Goal: Information Seeking & Learning: Learn about a topic

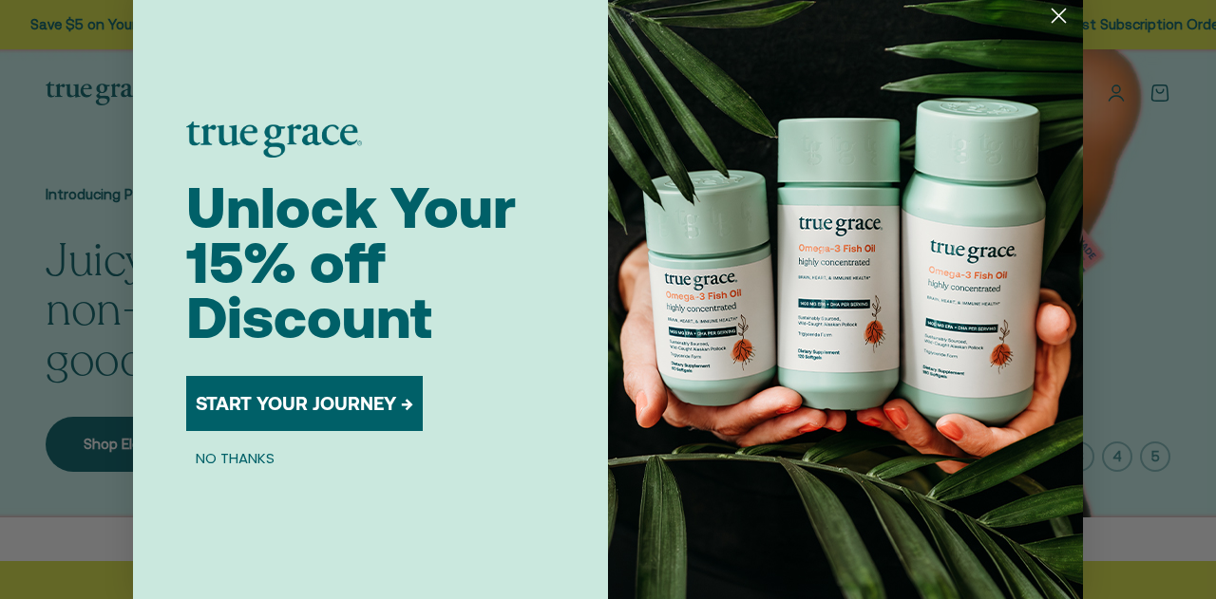
click at [1059, 18] on circle "Close dialog" at bounding box center [1058, 15] width 31 height 31
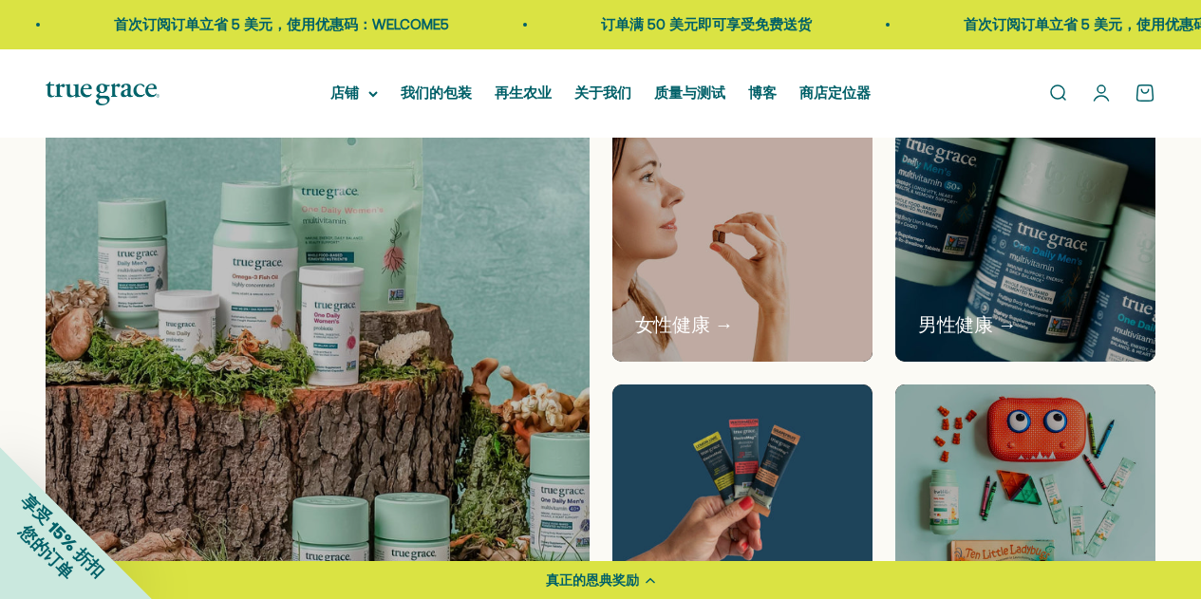
scroll to position [1045, 0]
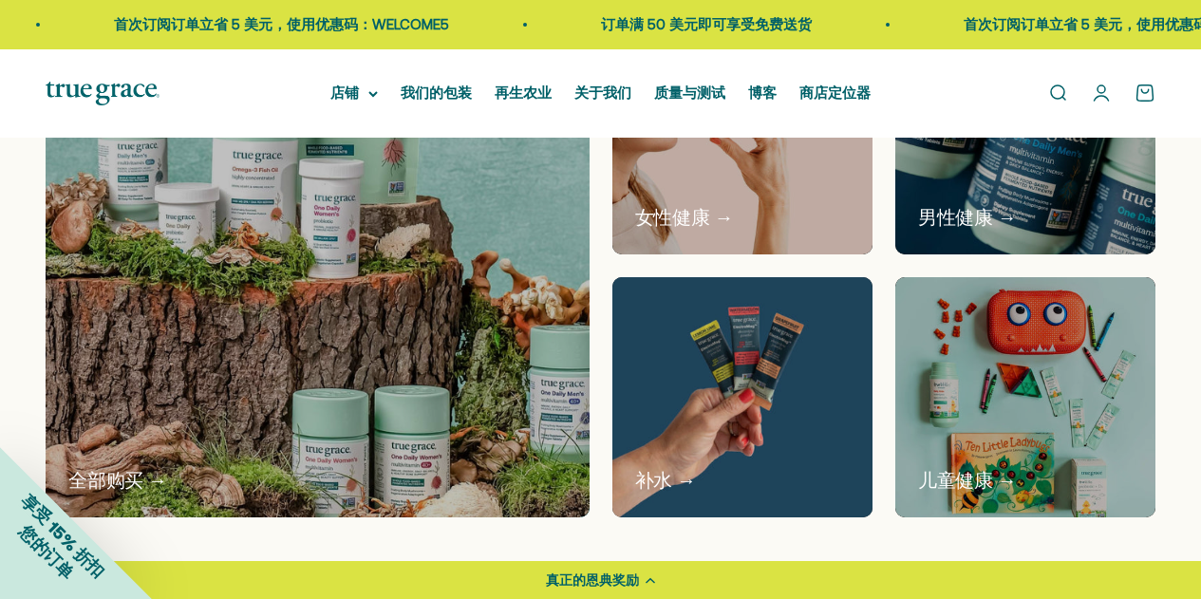
click at [743, 394] on img at bounding box center [742, 398] width 276 height 254
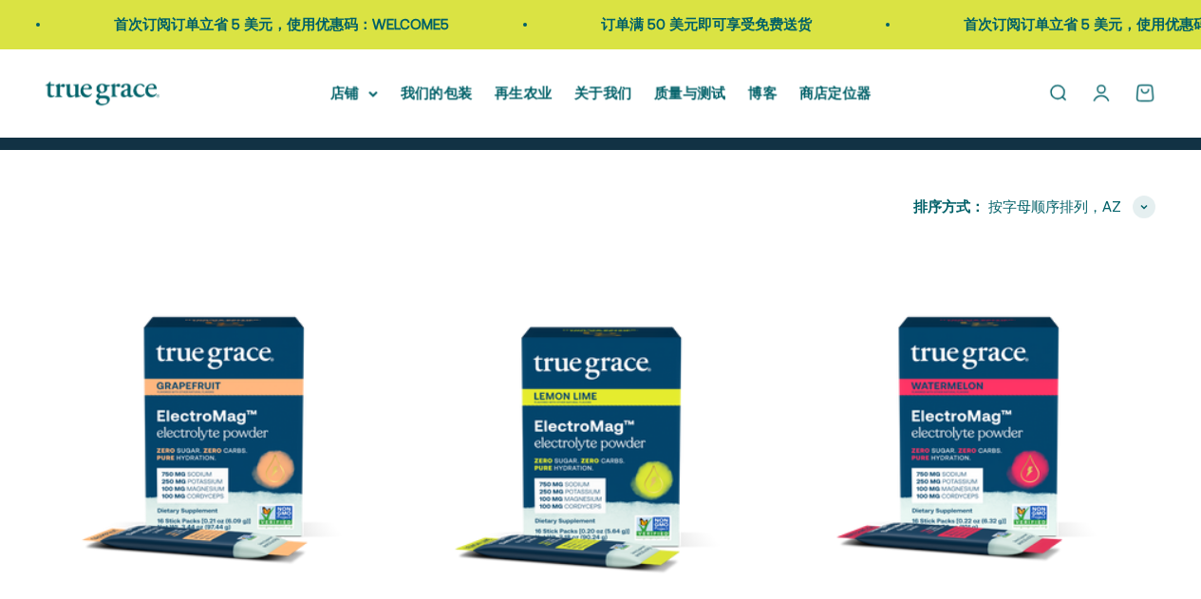
scroll to position [167, 0]
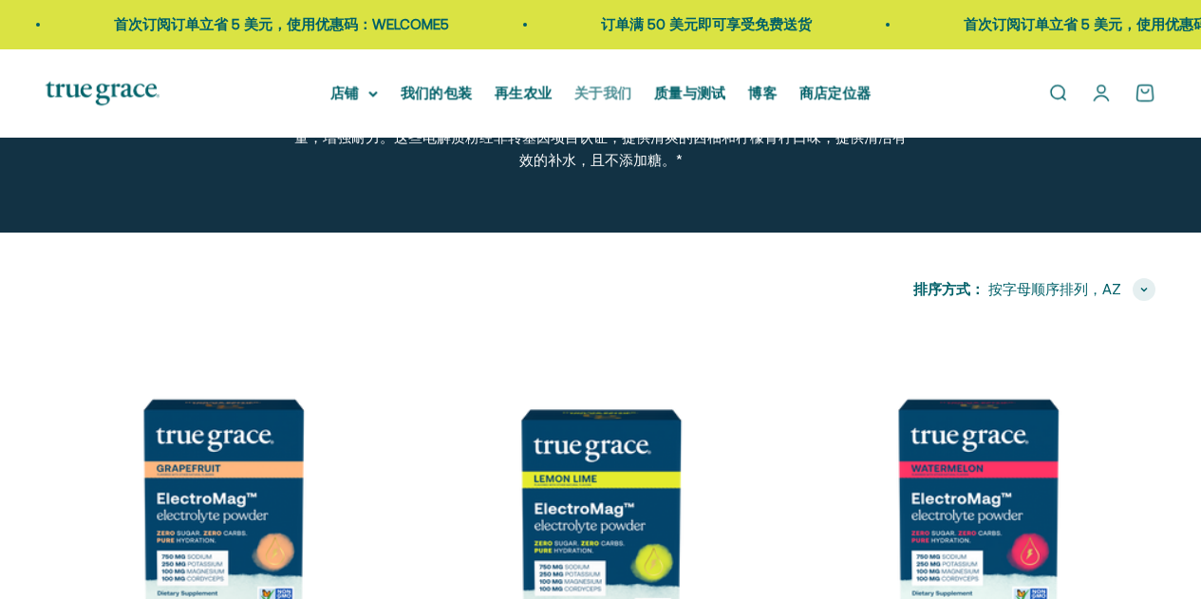
click at [582, 94] on font "关于我们" at bounding box center [603, 93] width 57 height 16
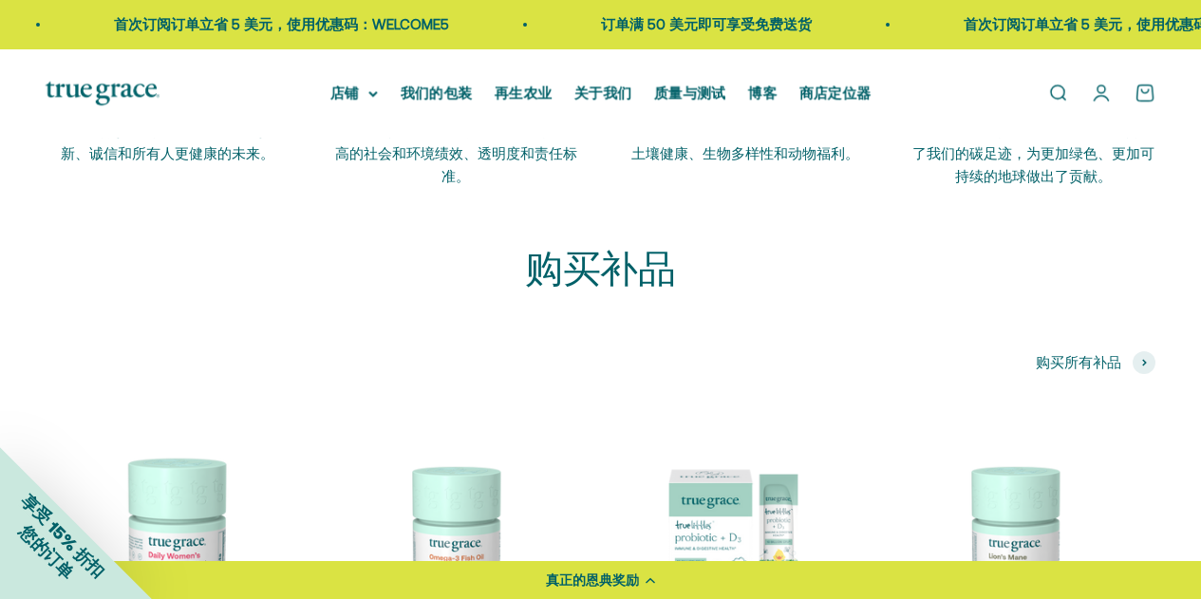
scroll to position [3609, 0]
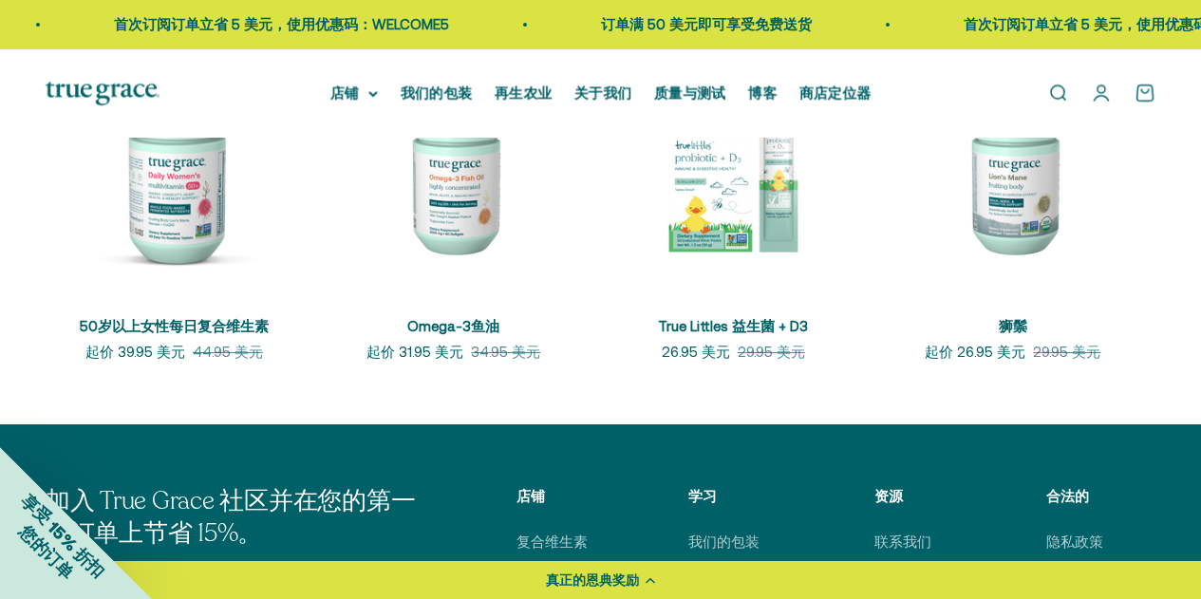
click at [359, 81] on div "打开导航菜单 打开搜索 店铺 复合维生素 女性复合维生素 女士40岁以上复合维生素 欧米茄" at bounding box center [600, 93] width 1201 height 88
click at [366, 103] on summary "店铺" at bounding box center [353, 93] width 47 height 23
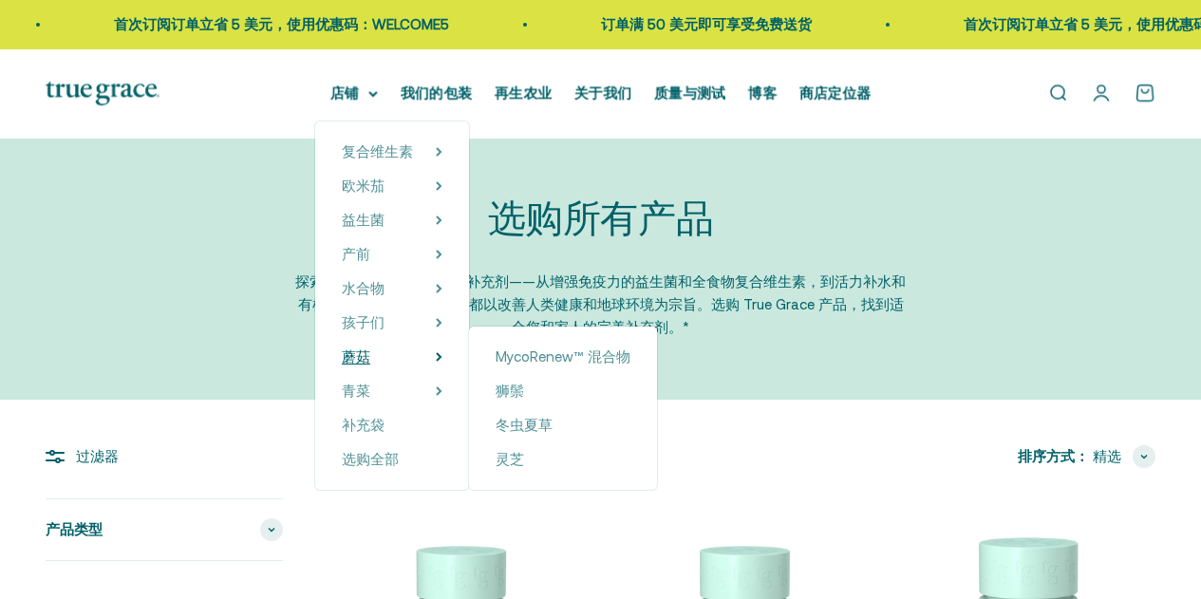
click at [360, 352] on font "蘑菇" at bounding box center [356, 357] width 28 height 16
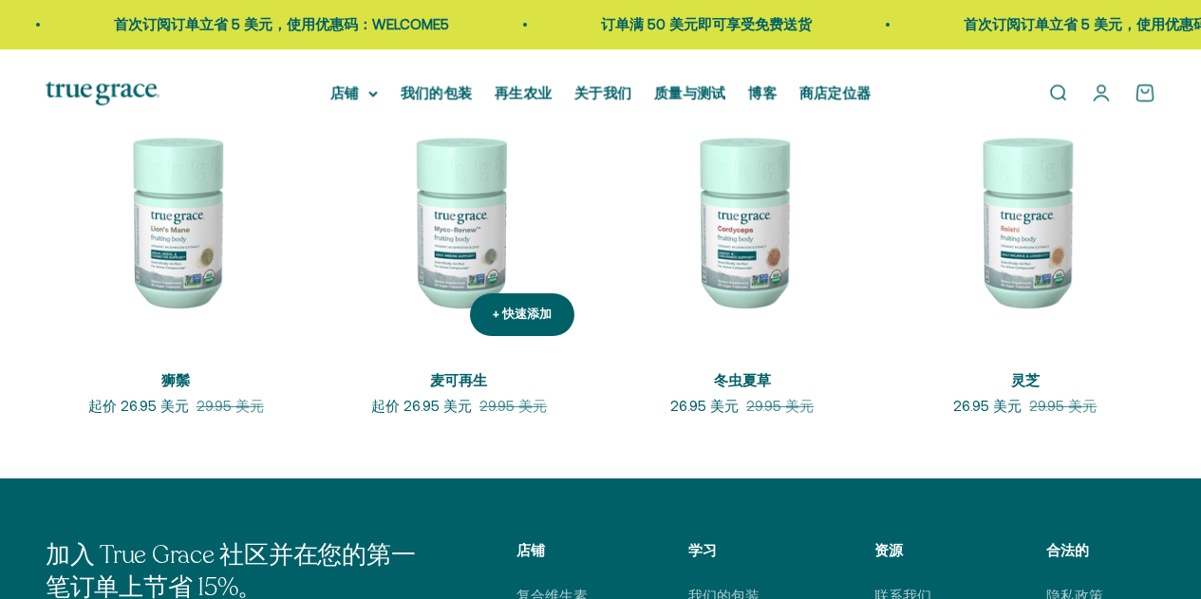
scroll to position [357, 0]
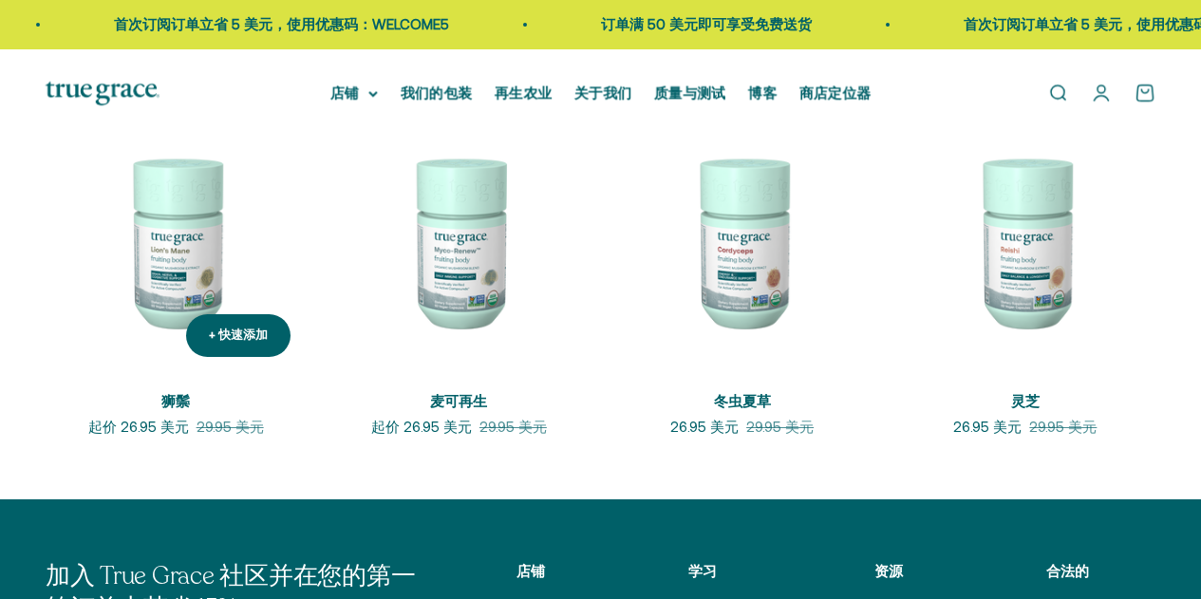
click at [198, 242] on img at bounding box center [176, 241] width 260 height 260
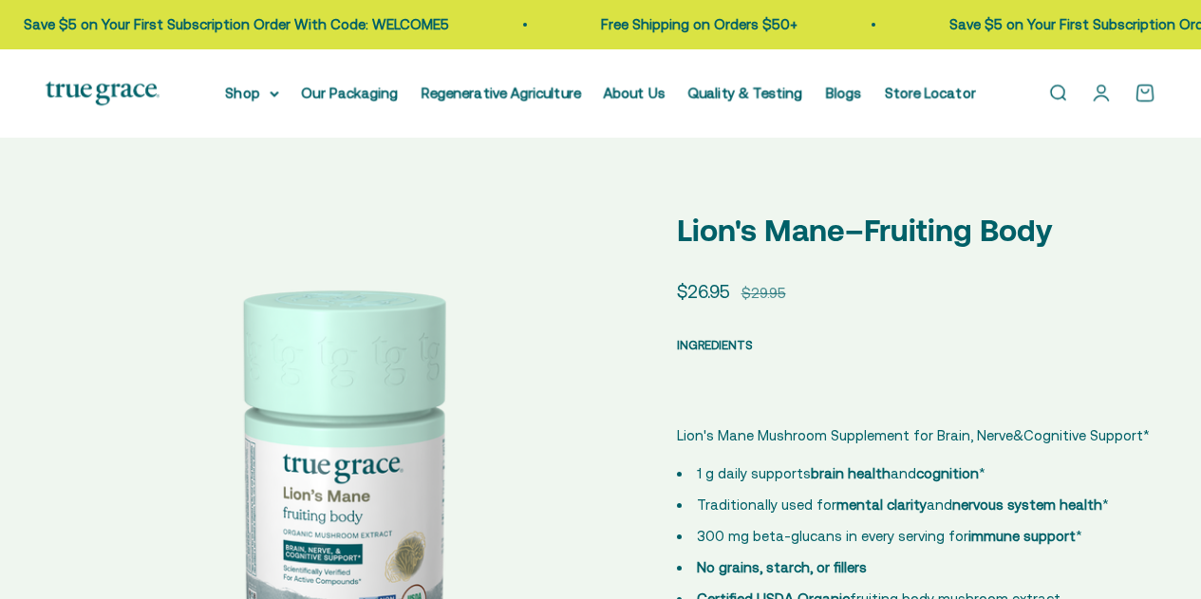
click at [712, 344] on span "INGREDIENTS" at bounding box center [715, 345] width 76 height 14
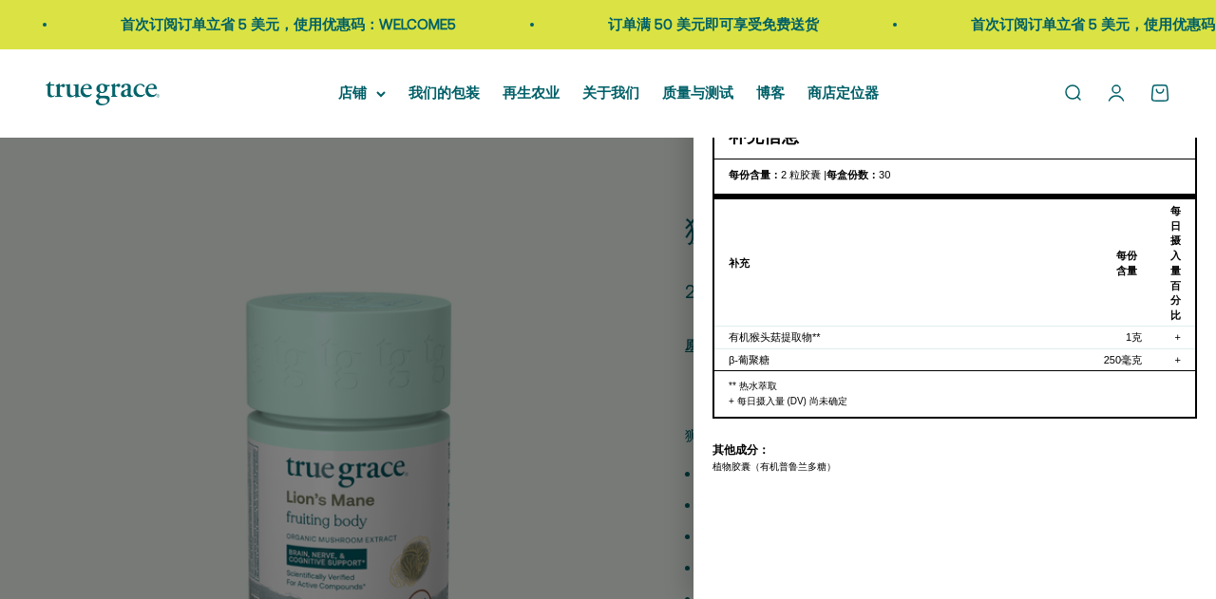
click at [572, 337] on div at bounding box center [608, 299] width 1216 height 599
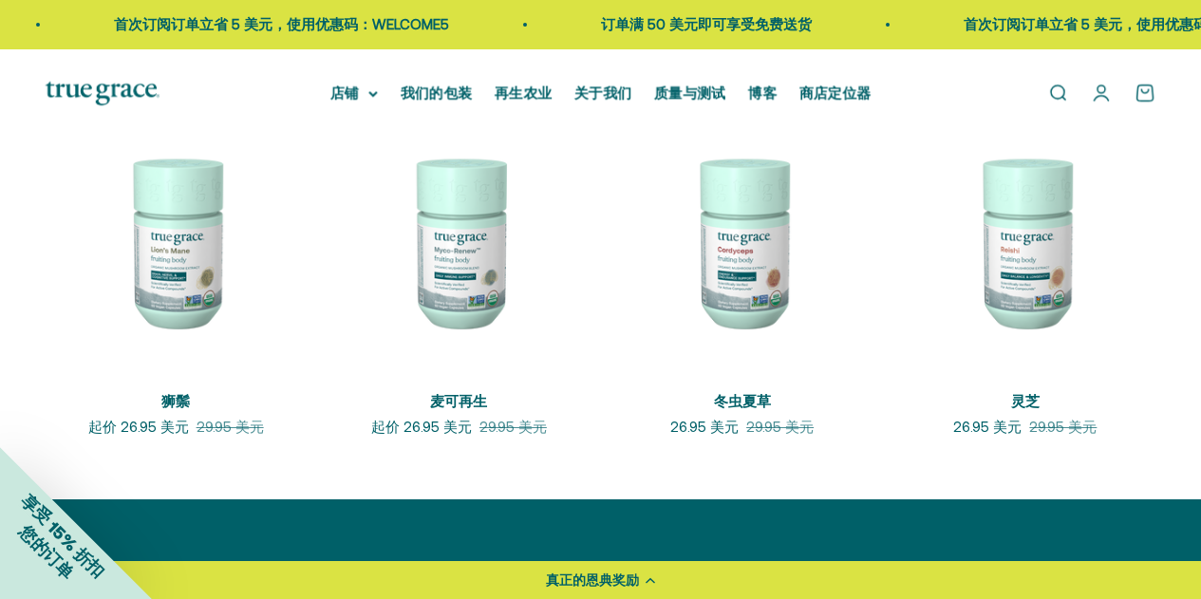
scroll to position [380, 0]
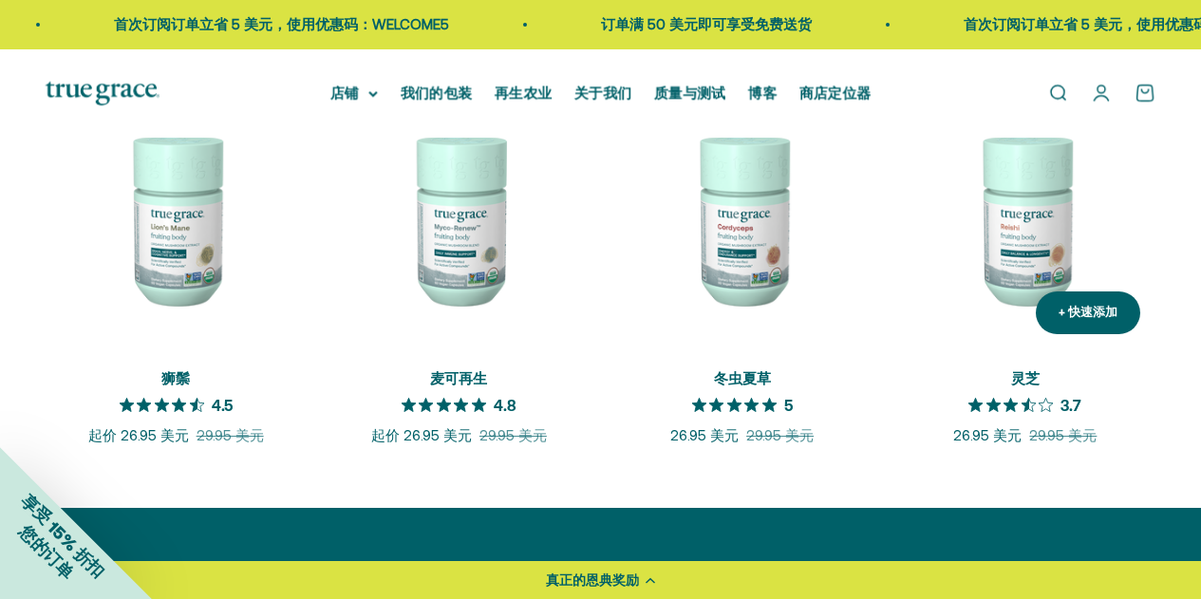
click at [1007, 243] on img at bounding box center [1025, 218] width 260 height 260
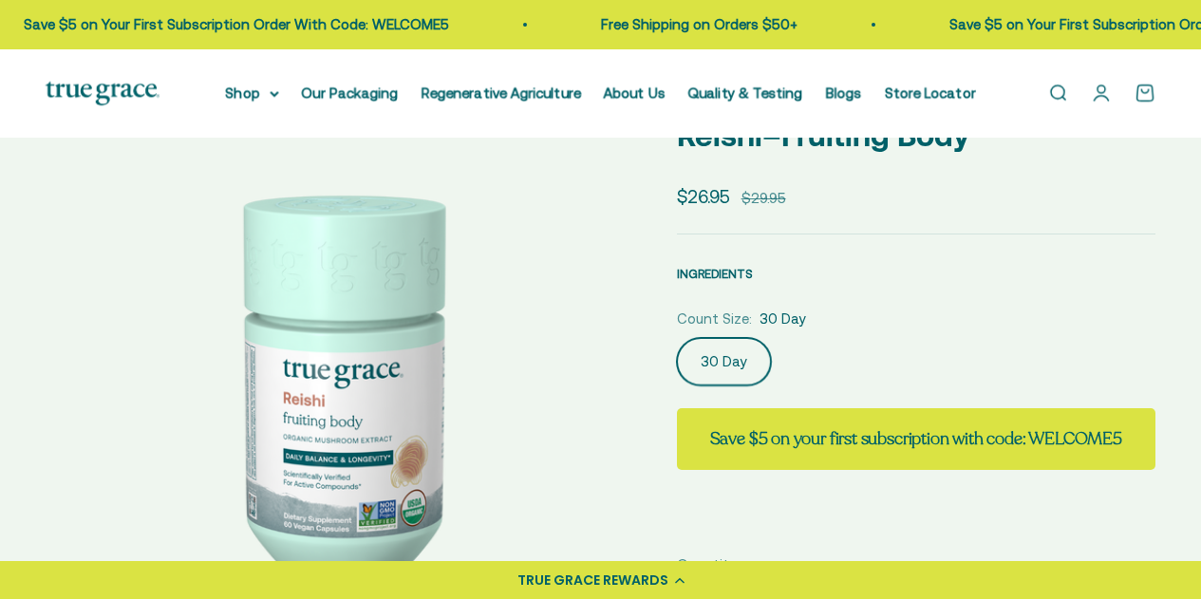
click at [731, 280] on span "INGREDIENTS" at bounding box center [715, 274] width 76 height 14
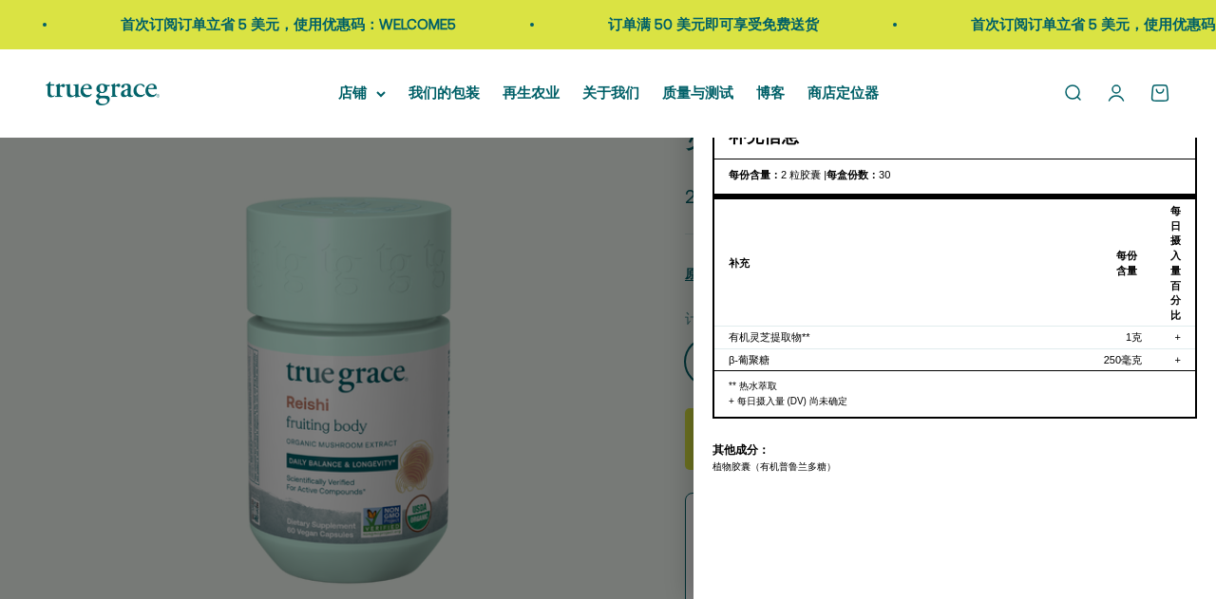
click at [627, 268] on div at bounding box center [608, 299] width 1216 height 599
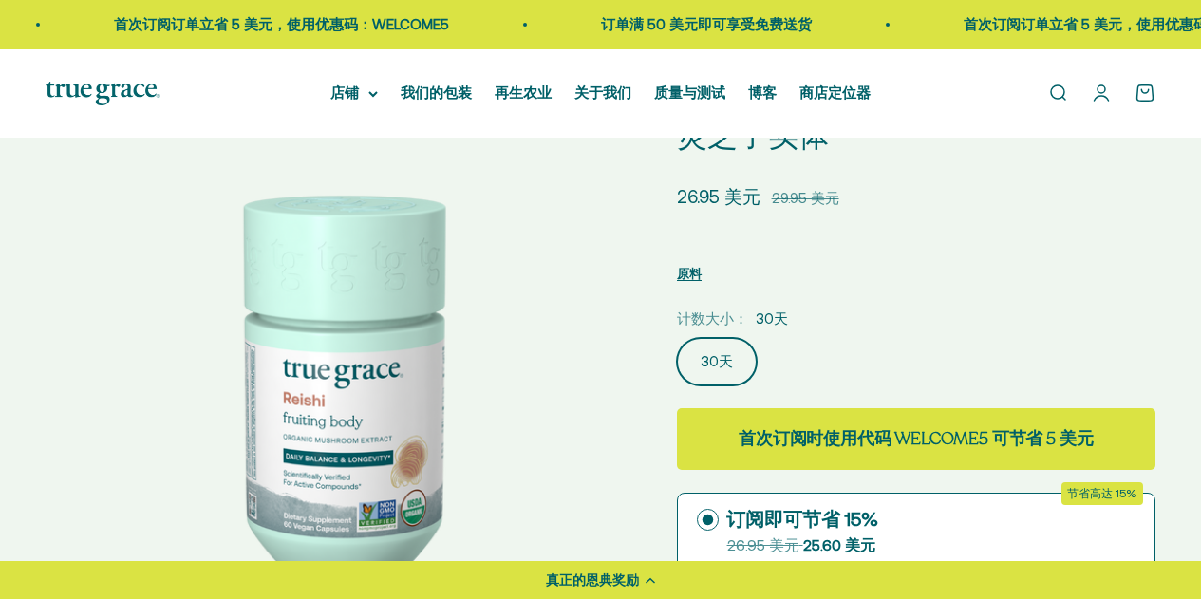
scroll to position [665, 0]
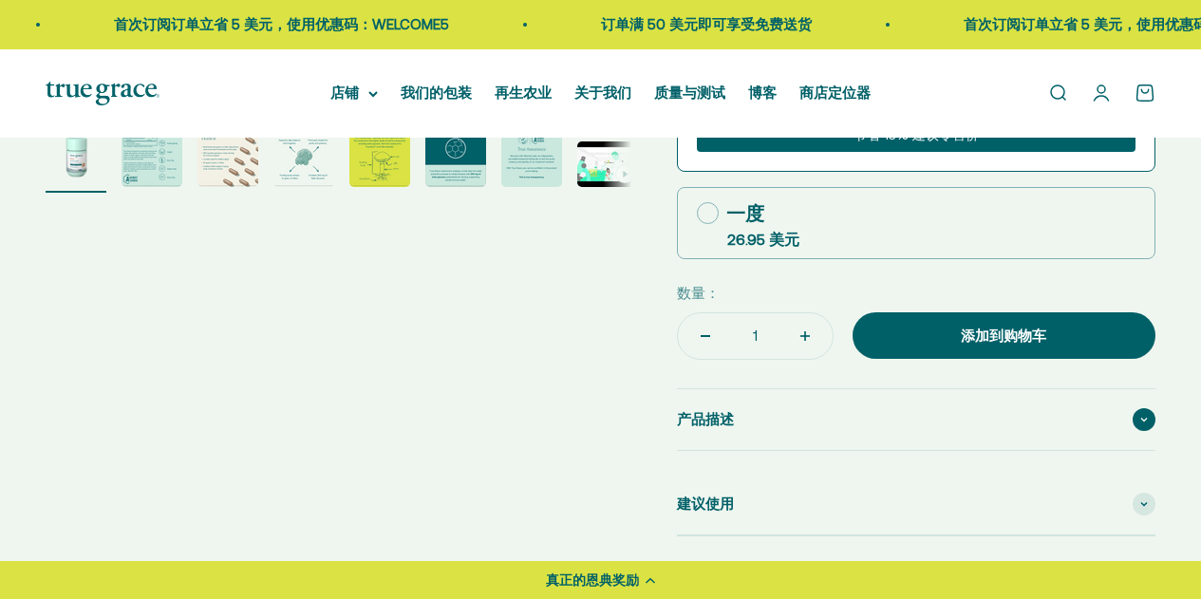
click at [722, 432] on div "产品描述" at bounding box center [916, 419] width 479 height 61
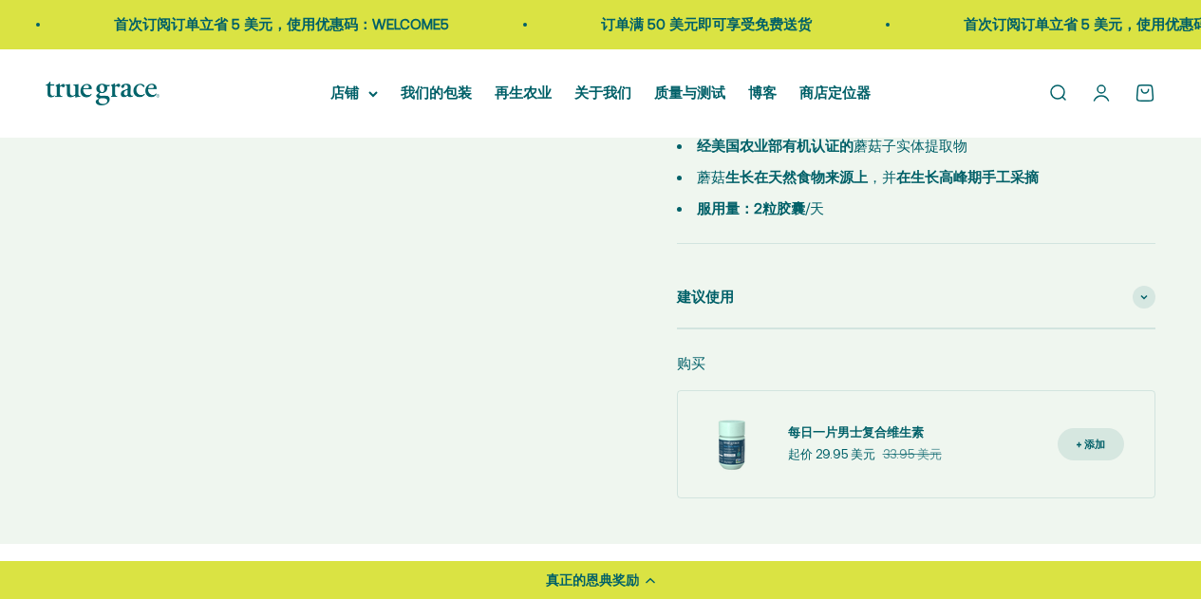
scroll to position [950, 0]
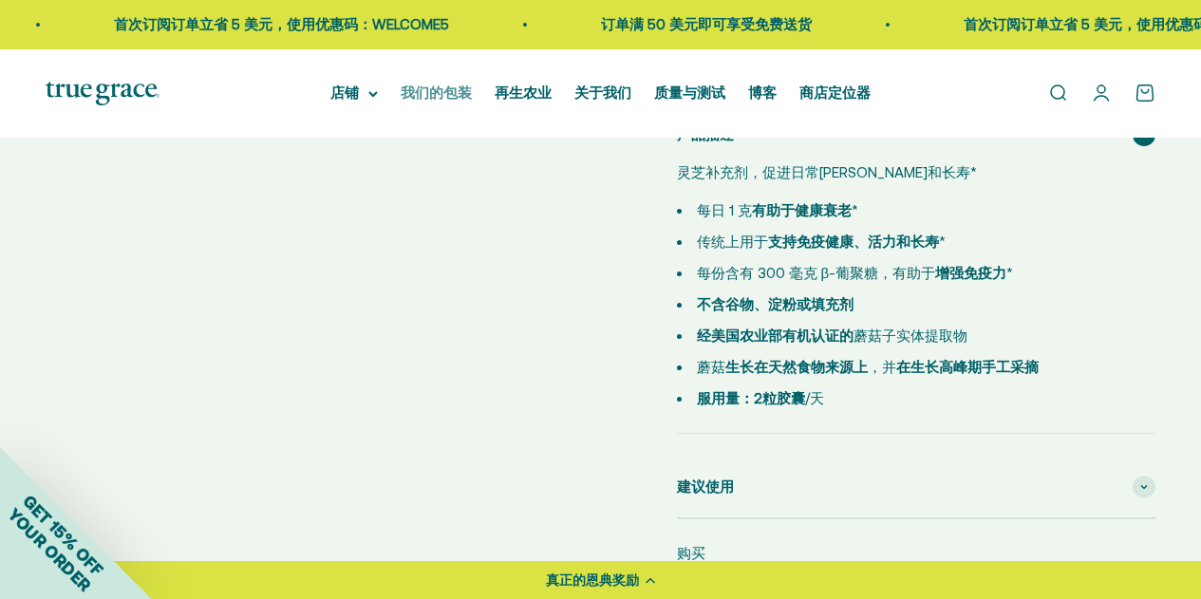
select select "3"
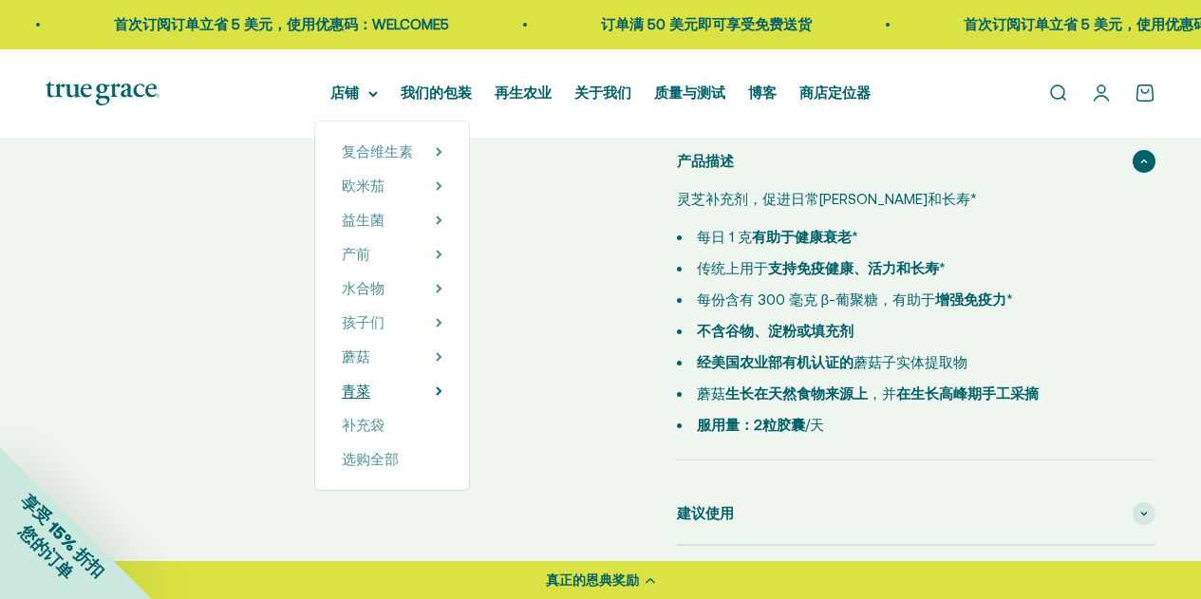
click at [385, 386] on summary "青菜" at bounding box center [392, 391] width 101 height 23
